Goal: Task Accomplishment & Management: Manage account settings

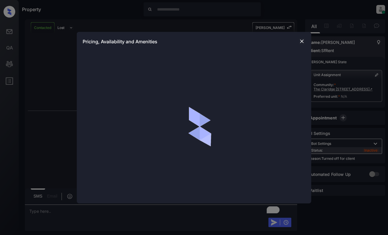
scroll to position [1986, 0]
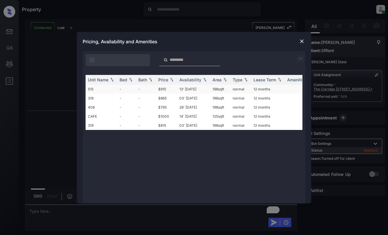
click at [154, 88] on td "-" at bounding box center [146, 89] width 20 height 9
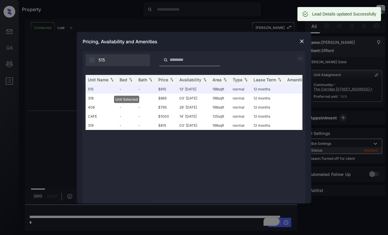
click at [306, 38] on div "Pricing, Availability and Amenities" at bounding box center [194, 41] width 234 height 19
click at [302, 41] on img at bounding box center [302, 41] width 6 height 6
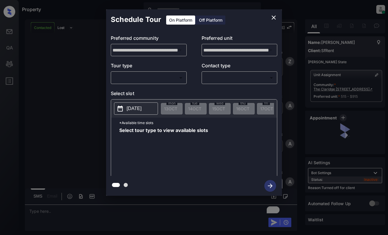
scroll to position [2173, 0]
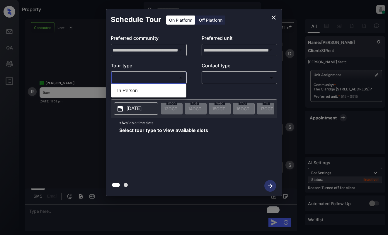
click at [165, 77] on body "Property [PERSON_NAME] Online Set yourself offline Set yourself on break Profil…" at bounding box center [194, 117] width 388 height 235
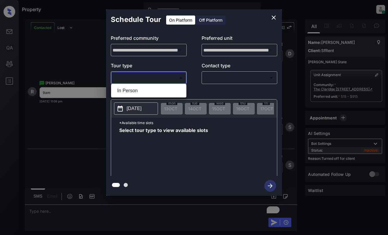
click at [214, 22] on div at bounding box center [194, 117] width 388 height 235
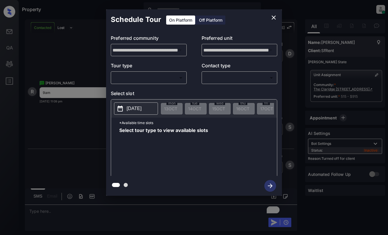
click at [220, 21] on div "Off Platform" at bounding box center [210, 20] width 29 height 9
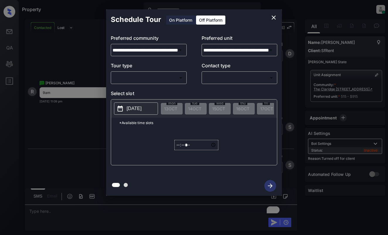
click at [165, 77] on body "Property [PERSON_NAME] Online Set yourself offline Set yourself on break Profil…" at bounding box center [194, 117] width 388 height 235
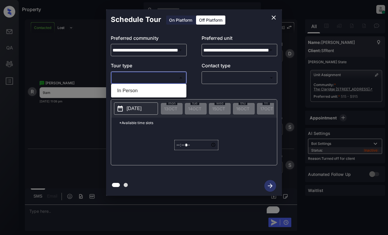
click at [165, 92] on li "In Person" at bounding box center [149, 91] width 72 height 11
type input "********"
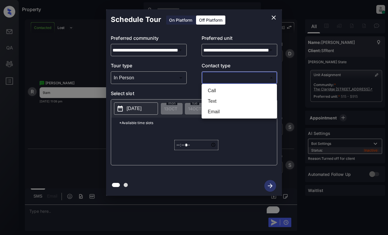
click at [217, 77] on body "Property [PERSON_NAME] Online Set yourself offline Set yourself on break Profil…" at bounding box center [194, 117] width 388 height 235
click at [222, 104] on li "Text" at bounding box center [239, 101] width 72 height 11
type input "****"
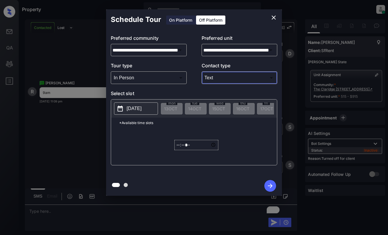
click at [137, 110] on p "[DATE]" at bounding box center [134, 108] width 15 height 7
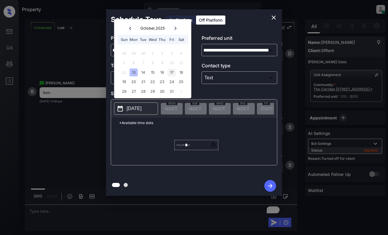
click at [171, 71] on div "17" at bounding box center [172, 73] width 8 height 8
click at [178, 147] on input "*****" at bounding box center [196, 145] width 44 height 10
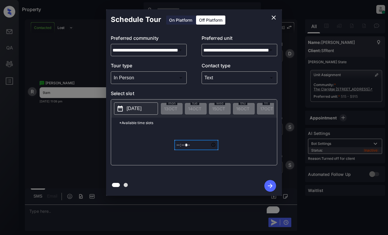
type input "*****"
click at [178, 147] on input "*****" at bounding box center [196, 145] width 44 height 10
type input "*****"
click at [268, 187] on icon "button" at bounding box center [270, 186] width 12 height 12
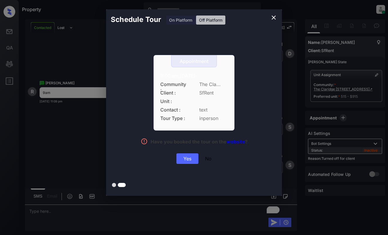
click at [184, 159] on div "Yes" at bounding box center [187, 159] width 22 height 11
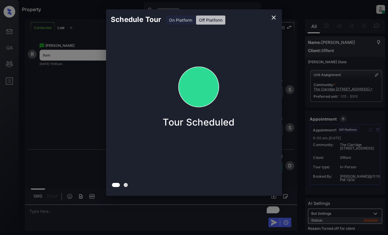
scroll to position [2211, 0]
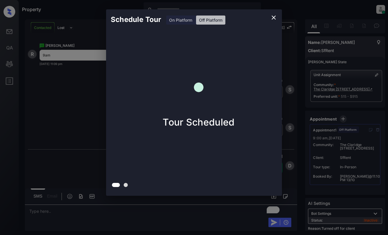
click at [62, 86] on div "Schedule Tour On Platform Off Platform Tour Scheduled" at bounding box center [194, 102] width 388 height 205
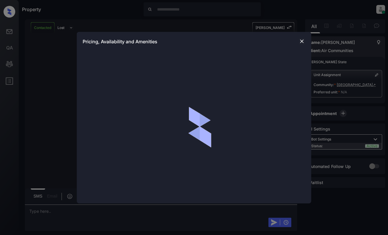
scroll to position [595, 0]
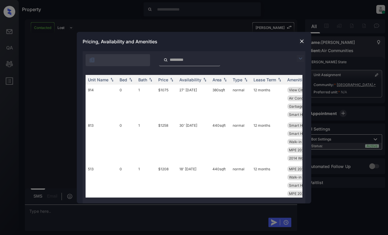
click at [300, 58] on img at bounding box center [300, 58] width 7 height 7
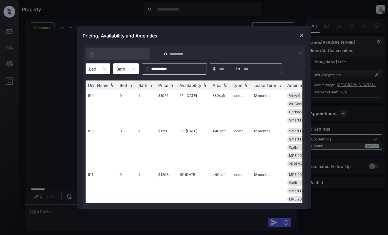
click at [92, 70] on div at bounding box center [93, 69] width 8 height 6
click at [98, 102] on div "2" at bounding box center [98, 104] width 25 height 11
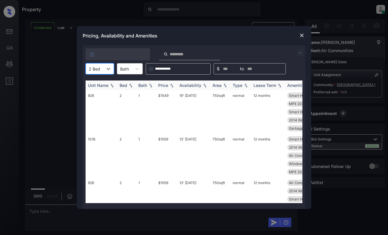
click at [164, 85] on div "Price" at bounding box center [163, 85] width 10 height 5
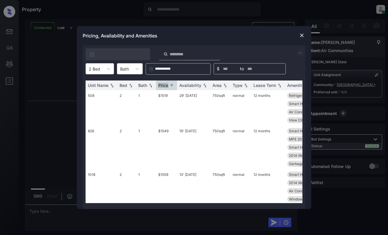
scroll to position [686, 0]
click at [304, 33] on img at bounding box center [302, 36] width 6 height 6
